Goal: Transaction & Acquisition: Purchase product/service

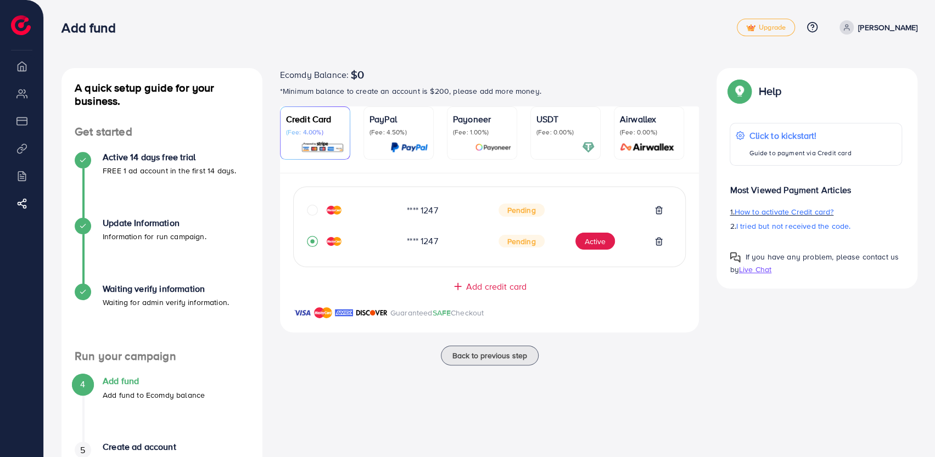
click at [781, 218] on p "1. How to activate Credit card?" at bounding box center [815, 211] width 172 height 13
click at [332, 141] on img at bounding box center [322, 147] width 43 height 13
click at [335, 152] on img at bounding box center [322, 147] width 43 height 13
click at [340, 144] on img at bounding box center [322, 147] width 43 height 13
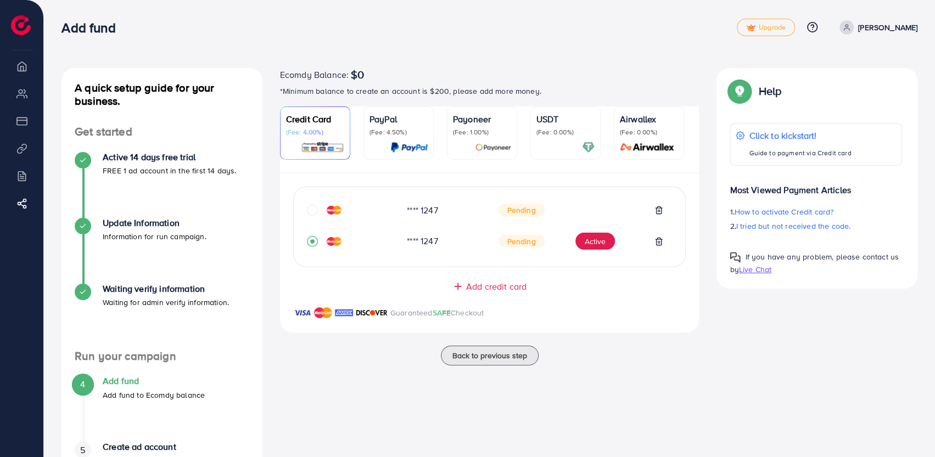
click at [340, 144] on img at bounding box center [322, 147] width 43 height 13
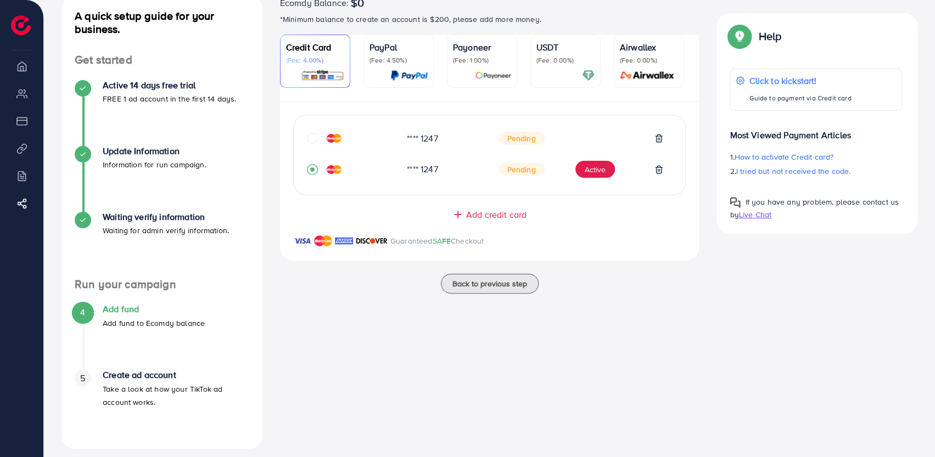
scroll to position [81, 0]
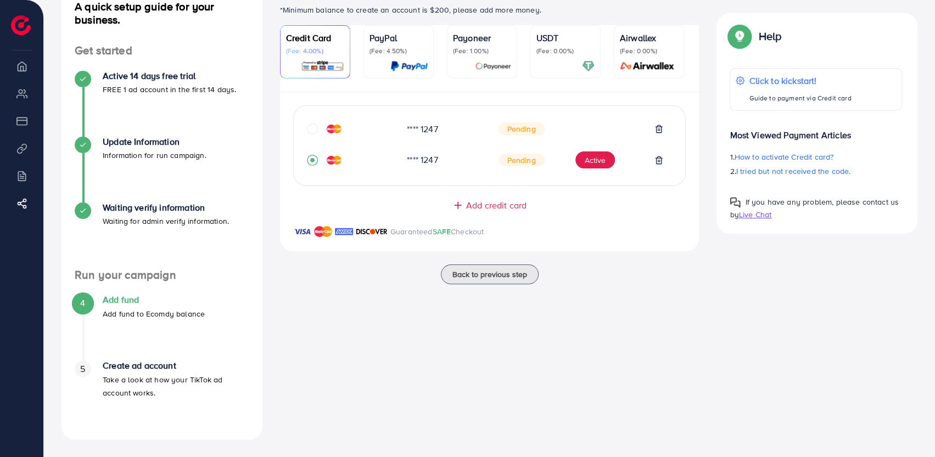
click at [547, 344] on div "Ecomdy Balance: $0 *Minimum balance to create an account is $200, please add mo…" at bounding box center [489, 213] width 437 height 453
click at [659, 130] on icon at bounding box center [658, 129] width 9 height 9
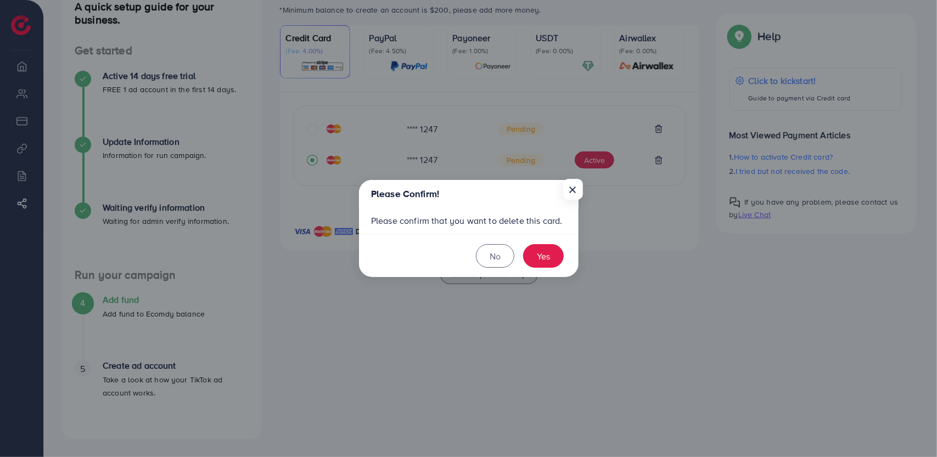
click at [543, 244] on footer "No Yes" at bounding box center [469, 255] width 220 height 43
click at [538, 253] on button "Yes" at bounding box center [543, 256] width 41 height 24
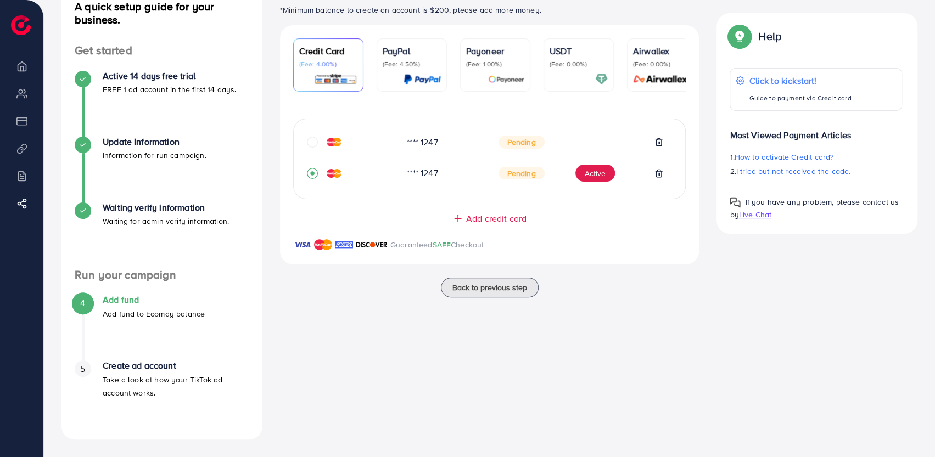
scroll to position [81, 0]
click at [602, 177] on button "Active" at bounding box center [595, 174] width 40 height 18
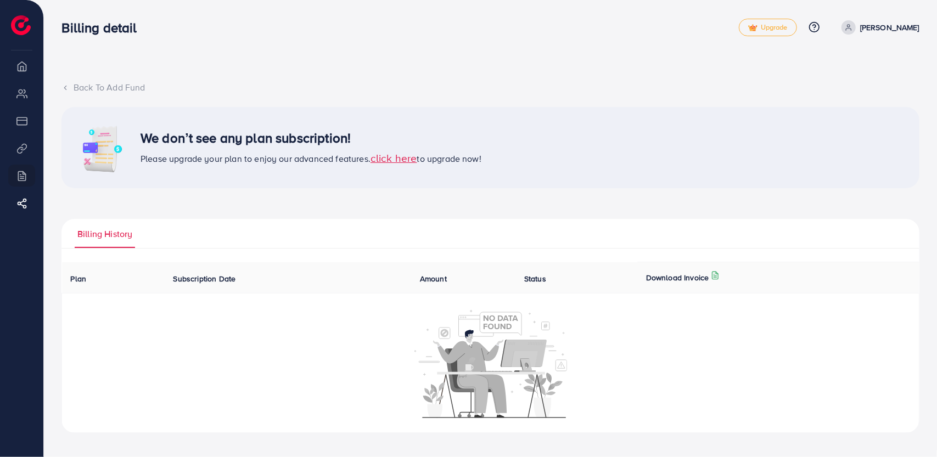
click at [28, 66] on li "Overview" at bounding box center [21, 66] width 43 height 22
click at [24, 94] on li "My ad accounts" at bounding box center [21, 93] width 43 height 22
click at [66, 82] on div "Back To Add Fund" at bounding box center [490, 87] width 858 height 13
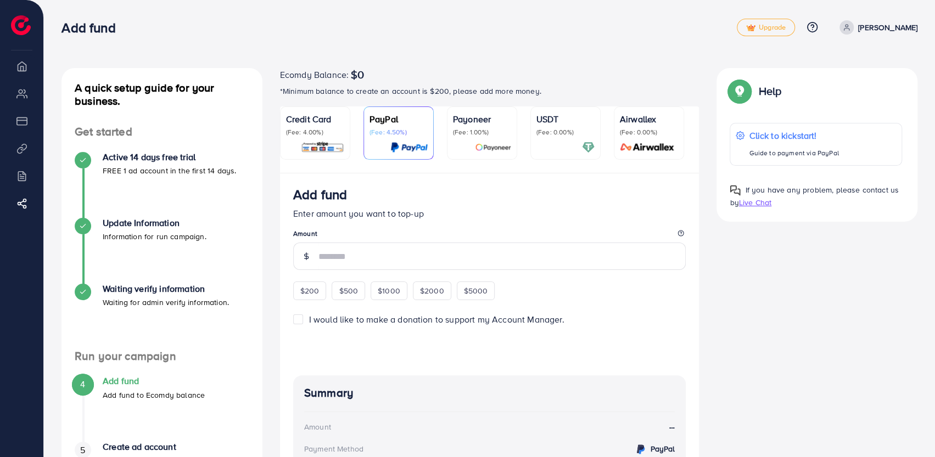
click at [326, 132] on p "(Fee: 4.00%)" at bounding box center [315, 132] width 58 height 9
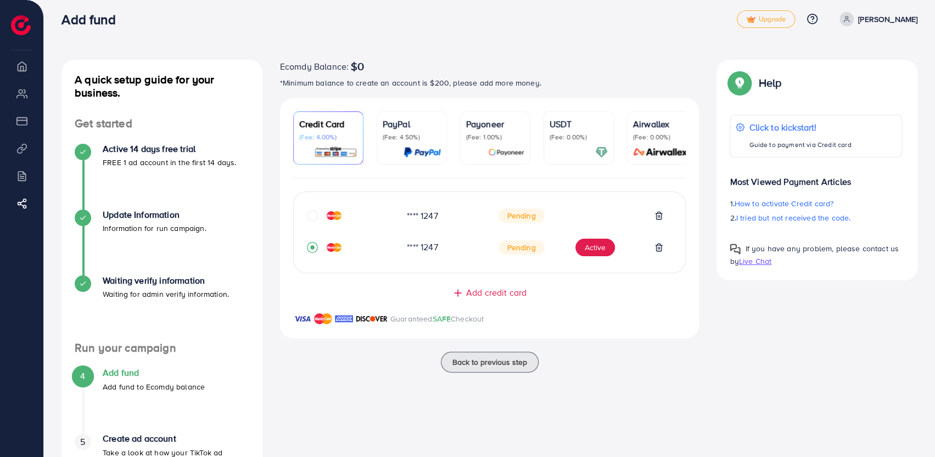
scroll to position [81, 0]
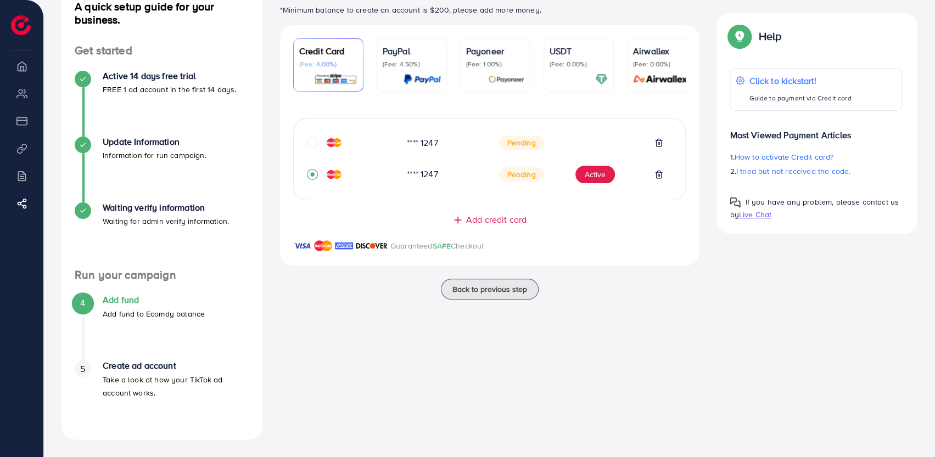
click at [215, 398] on p "Take a look at how your TikTok ad account works." at bounding box center [176, 386] width 147 height 26
click at [113, 349] on div "4 Add fund Add fund to Ecomdy balance" at bounding box center [162, 328] width 175 height 66
click at [123, 404] on div "5 Create ad account Take a look at how your TikTok ad account works." at bounding box center [162, 394] width 175 height 66
click at [133, 360] on div "4 Add fund Add fund to Ecomdy balance" at bounding box center [162, 328] width 175 height 66
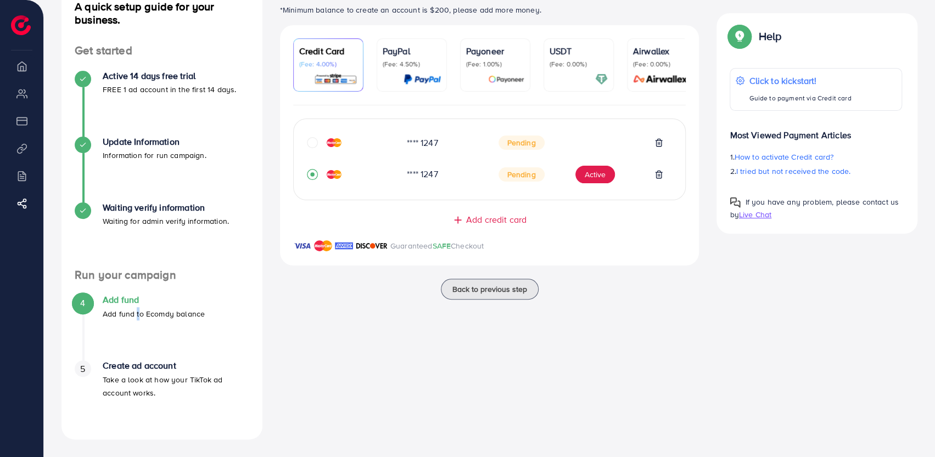
click at [133, 360] on div "4 Add fund Add fund to Ecomdy balance" at bounding box center [162, 328] width 175 height 66
click at [144, 371] on h4 "Create ad account" at bounding box center [176, 366] width 147 height 10
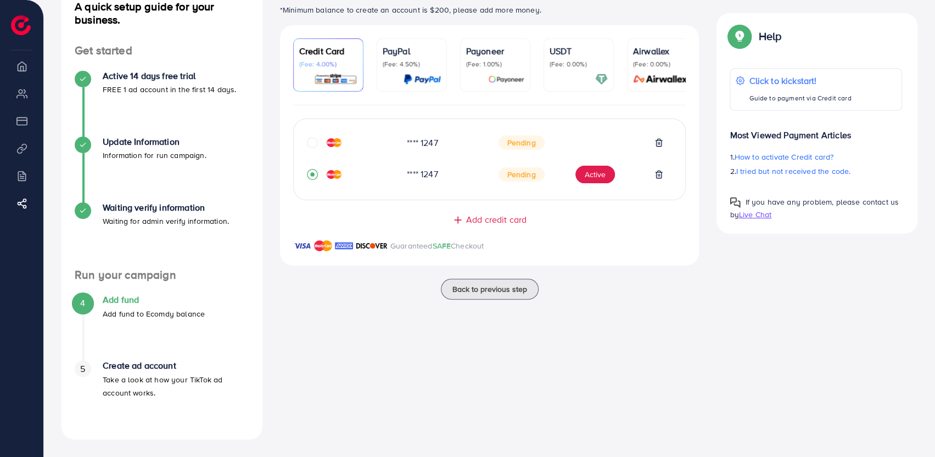
click at [144, 371] on h4 "Create ad account" at bounding box center [176, 366] width 147 height 10
click at [412, 392] on div "Ecomdy Balance: $0 *Minimum balance to create an account is $200, please add mo…" at bounding box center [489, 213] width 437 height 453
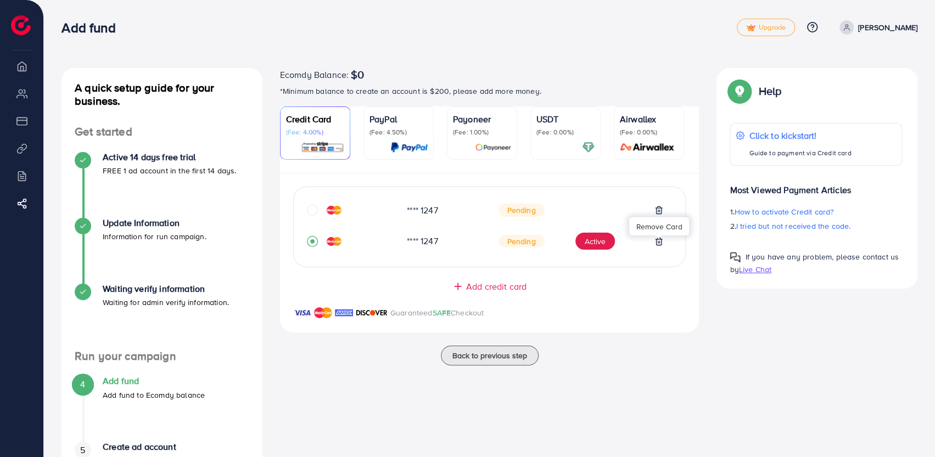
click at [655, 240] on icon at bounding box center [658, 241] width 9 height 9
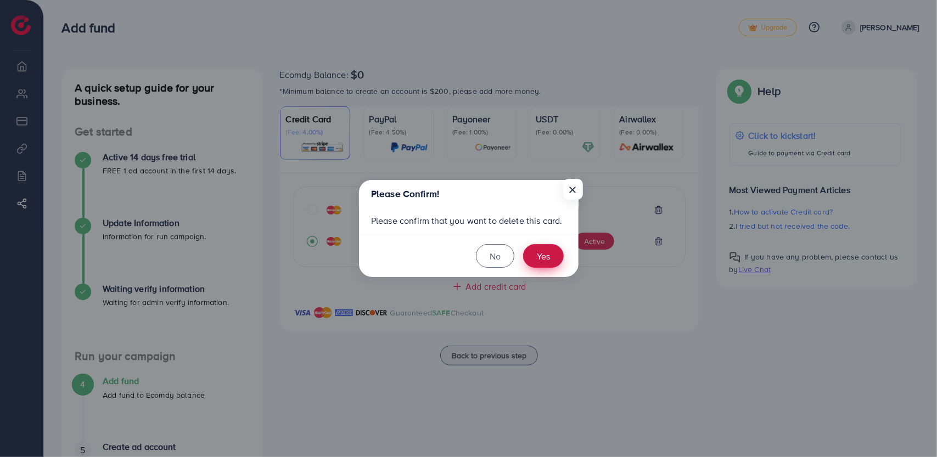
drag, startPoint x: 540, startPoint y: 253, endPoint x: 549, endPoint y: 264, distance: 14.4
click at [543, 260] on button "Yes" at bounding box center [543, 256] width 41 height 24
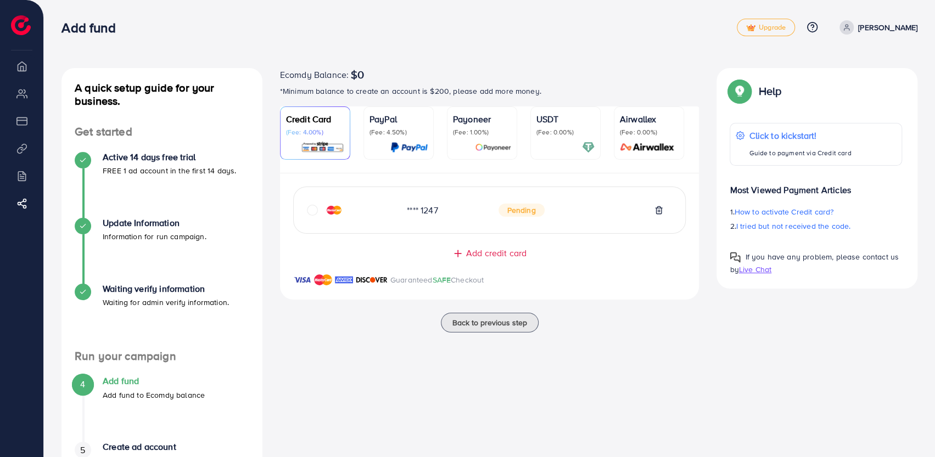
click at [310, 207] on icon "circle" at bounding box center [312, 210] width 11 height 11
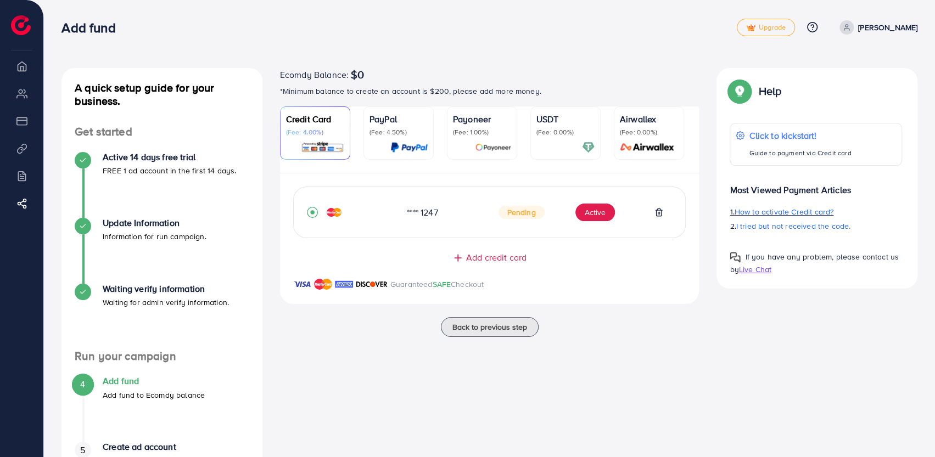
click at [760, 211] on span "How to activate Credit card?" at bounding box center [783, 211] width 99 height 11
click at [394, 117] on p "PayPal" at bounding box center [398, 119] width 58 height 13
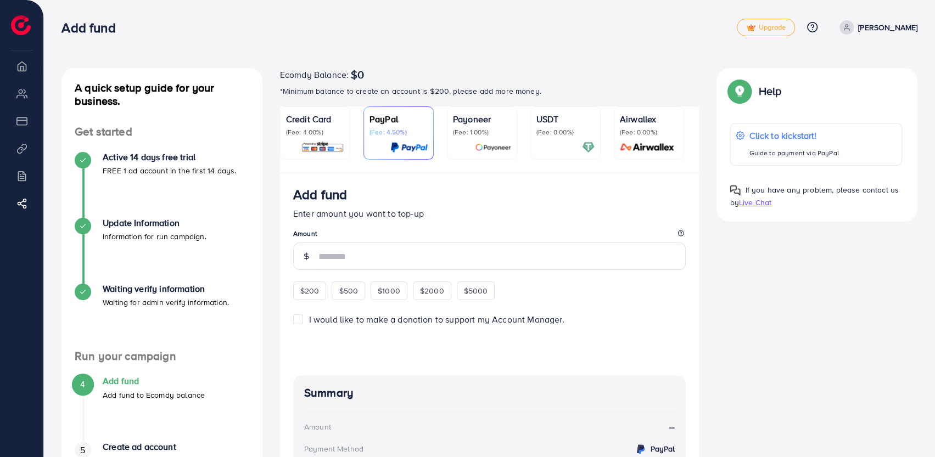
click at [470, 120] on p "Payoneer" at bounding box center [482, 119] width 58 height 13
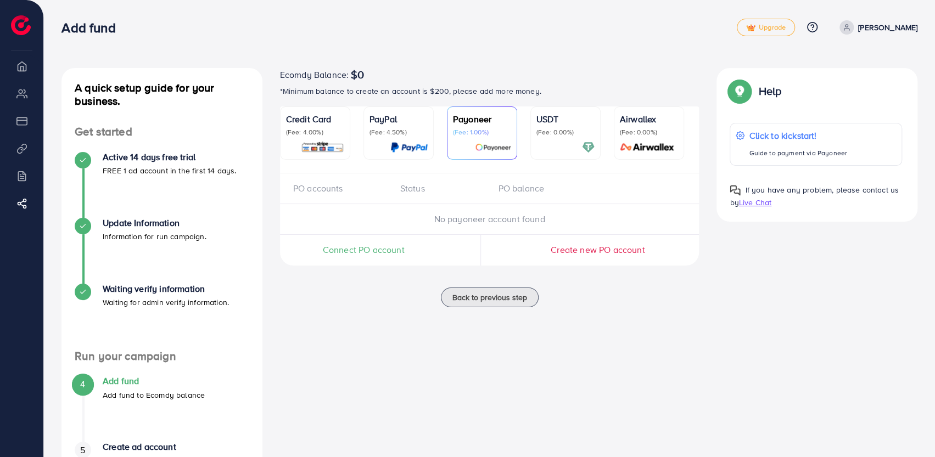
click at [536, 113] on p "USDT" at bounding box center [565, 119] width 58 height 13
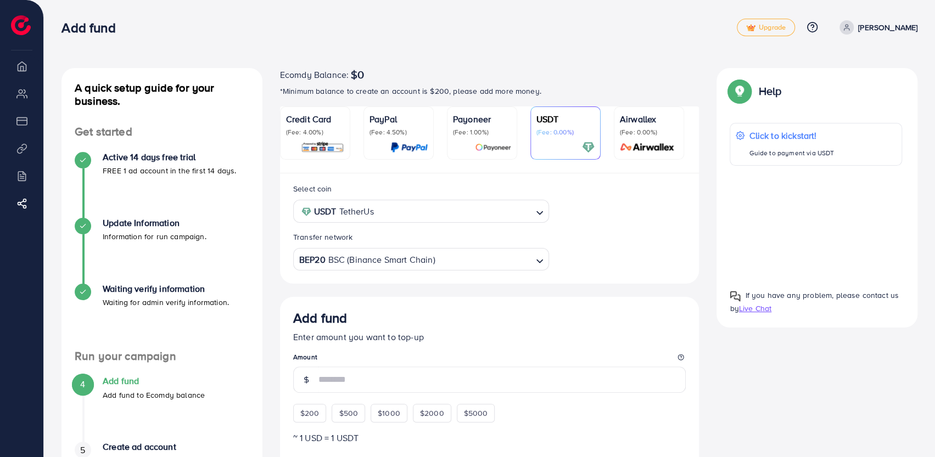
click at [624, 111] on link "Airwallex (Fee: 0.00%)" at bounding box center [649, 132] width 70 height 53
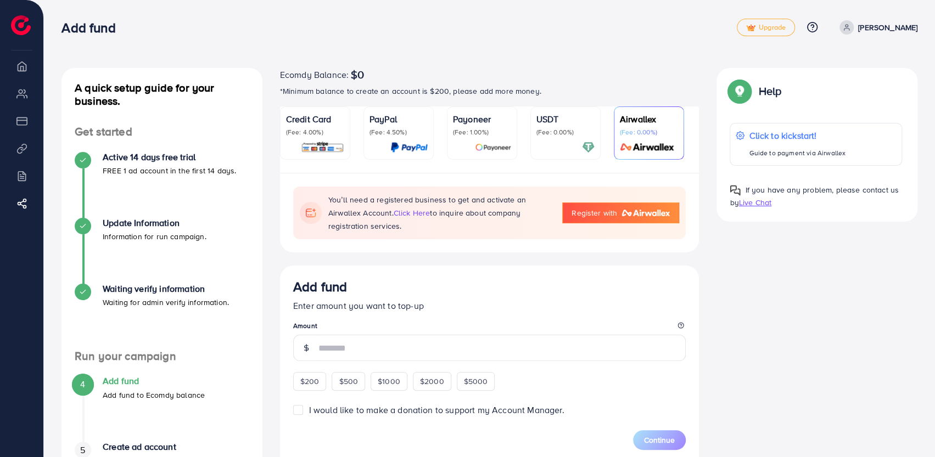
click at [299, 120] on p "Credit Card" at bounding box center [315, 119] width 58 height 13
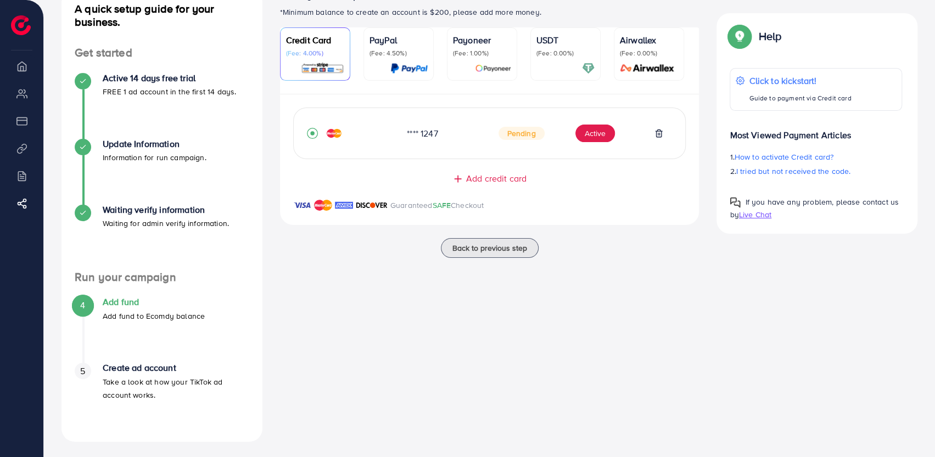
scroll to position [81, 0]
